Goal: Task Accomplishment & Management: Complete application form

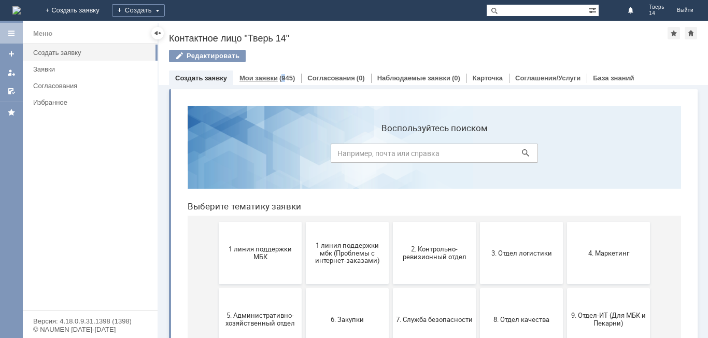
click at [281, 81] on div "(945)" at bounding box center [287, 78] width 16 height 8
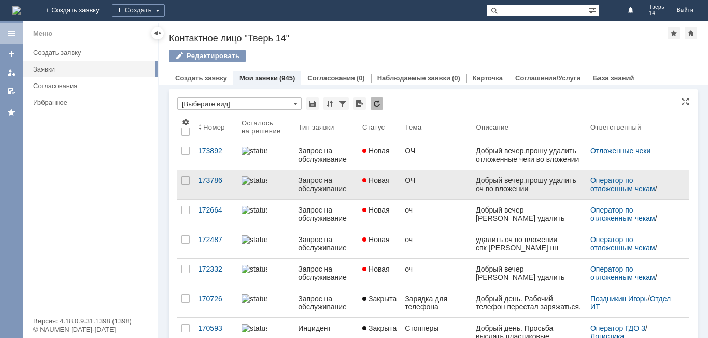
click at [279, 185] on div at bounding box center [266, 180] width 48 height 8
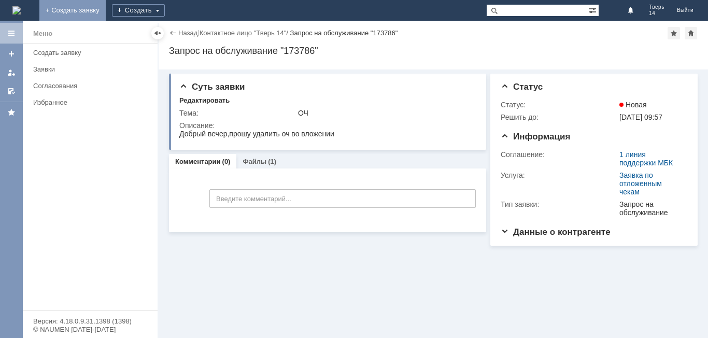
click at [106, 8] on link "+ Создать заявку" at bounding box center [72, 10] width 66 height 21
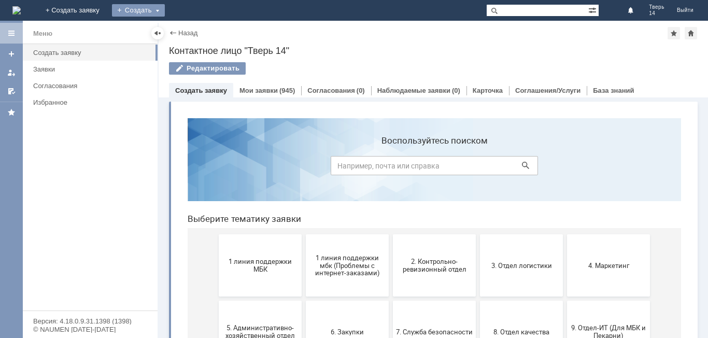
click at [165, 5] on div "Создать" at bounding box center [138, 10] width 53 height 12
click at [193, 34] on link "Заявка" at bounding box center [153, 31] width 79 height 12
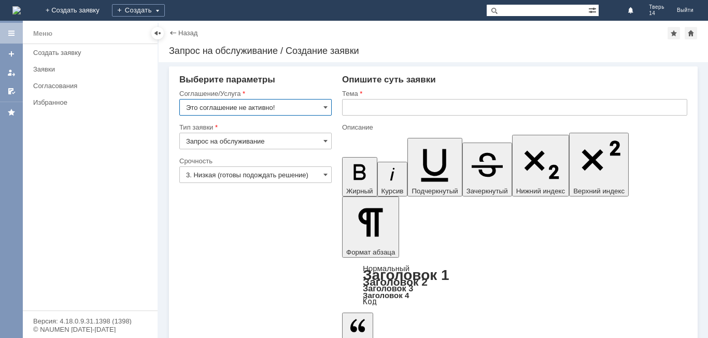
click at [365, 110] on input "text" at bounding box center [514, 107] width 345 height 17
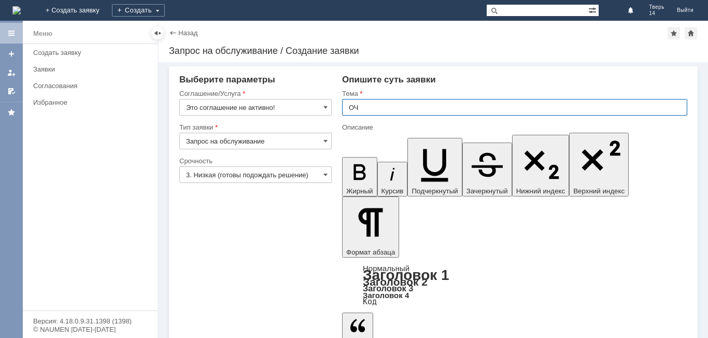
type input "ОЧ"
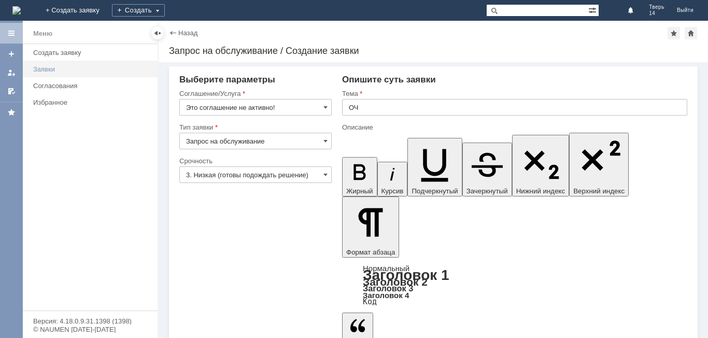
click at [54, 63] on link "Заявки" at bounding box center [92, 69] width 126 height 16
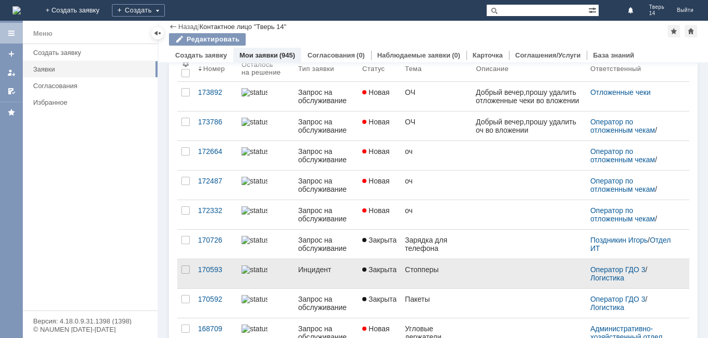
scroll to position [104, 0]
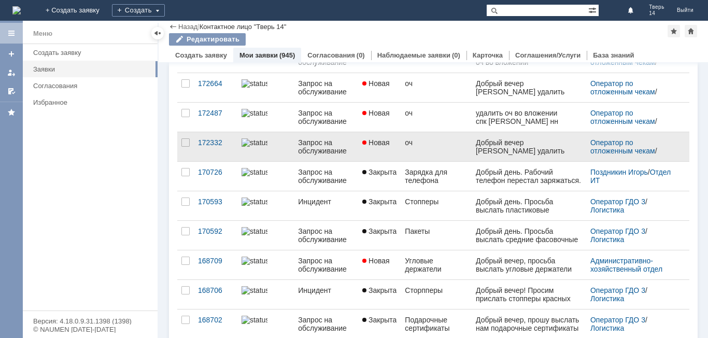
click at [344, 145] on div "Запрос на обслуживание" at bounding box center [326, 146] width 56 height 17
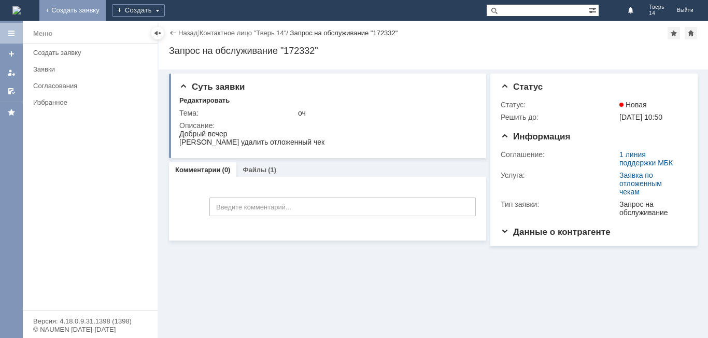
click at [106, 12] on link "+ Создать заявку" at bounding box center [72, 10] width 66 height 21
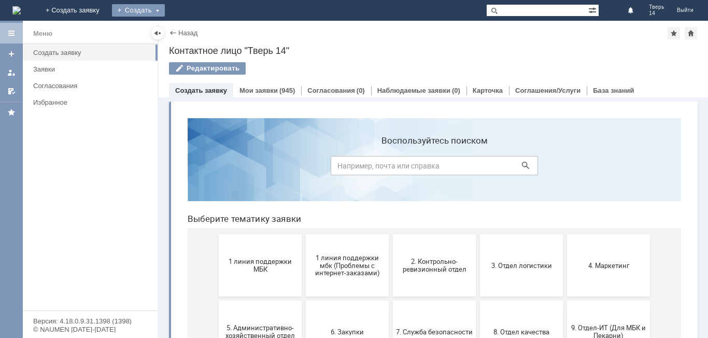
click at [165, 7] on div "Создать" at bounding box center [138, 10] width 53 height 12
click at [193, 33] on link "Заявка" at bounding box center [153, 31] width 79 height 12
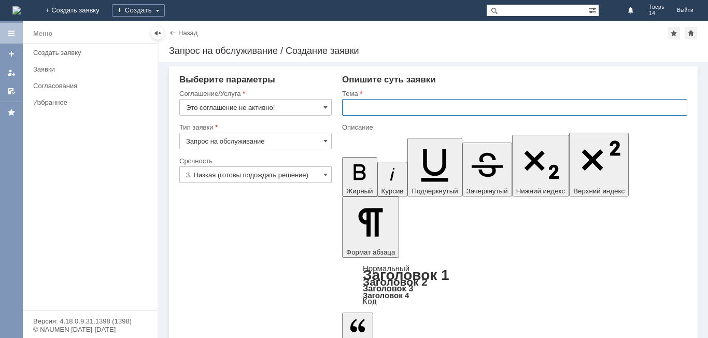
click at [385, 109] on input "text" at bounding box center [514, 107] width 345 height 17
type input "ОЧ"
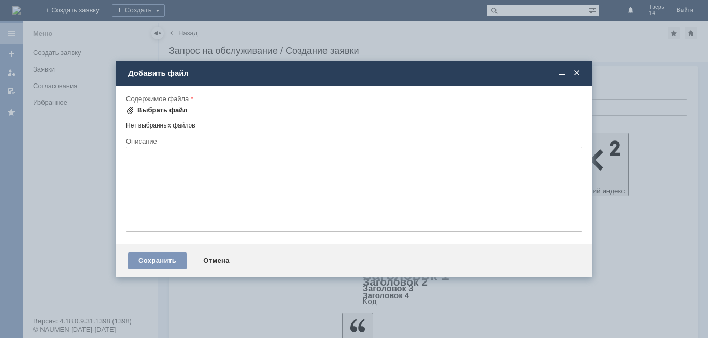
click at [176, 109] on div "Выбрать файл" at bounding box center [162, 110] width 50 height 8
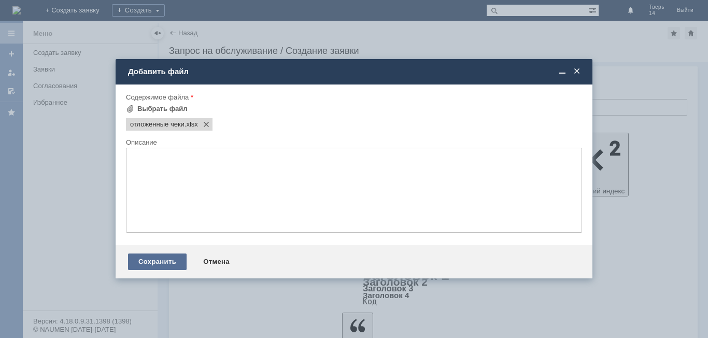
click at [158, 262] on div "Сохранить" at bounding box center [157, 261] width 59 height 17
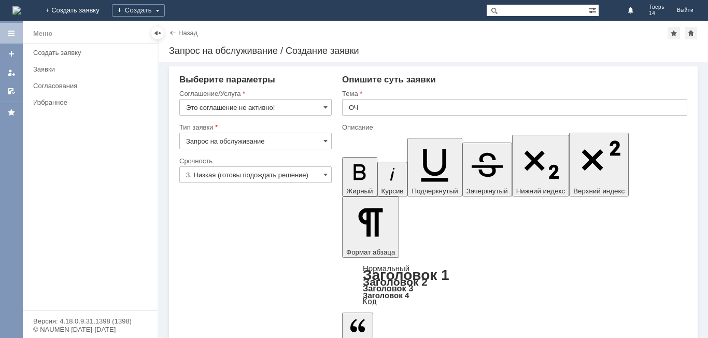
scroll to position [4, 0]
